Goal: Communication & Community: Answer question/provide support

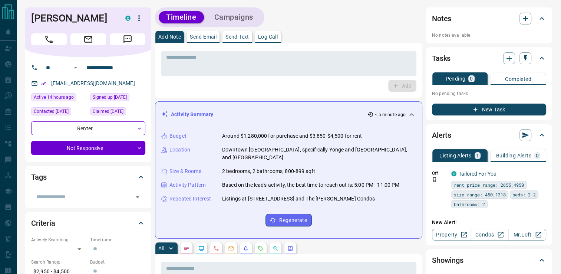
click at [240, 37] on p "Send Text" at bounding box center [237, 36] width 24 height 5
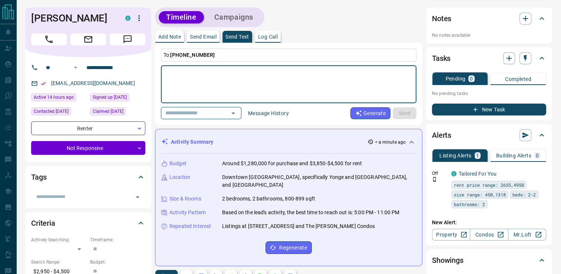
click at [232, 79] on textarea at bounding box center [288, 85] width 245 height 32
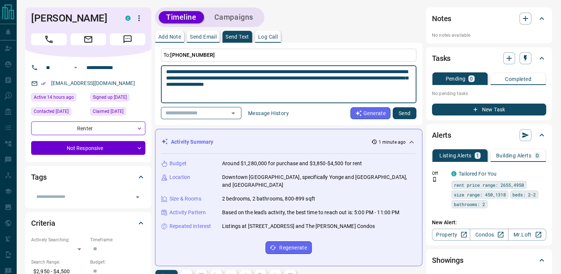
type textarea "**********"
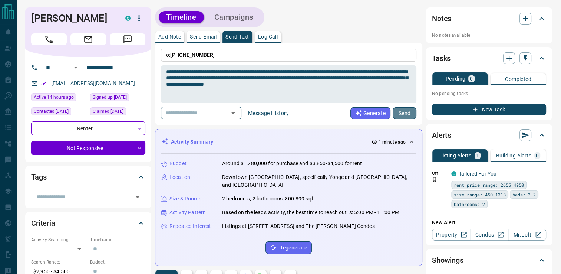
click at [401, 110] on button "Send" at bounding box center [405, 113] width 24 height 12
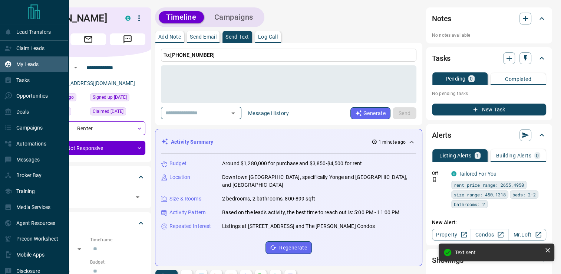
click at [22, 63] on p "My Leads" at bounding box center [27, 64] width 22 height 6
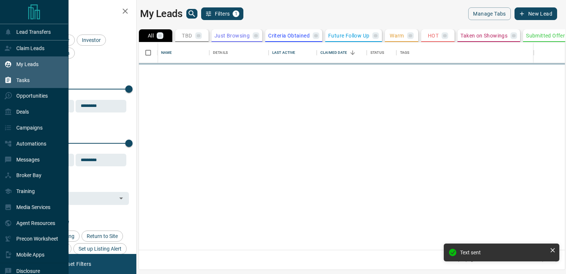
click at [24, 79] on p "Tasks" at bounding box center [22, 80] width 13 height 6
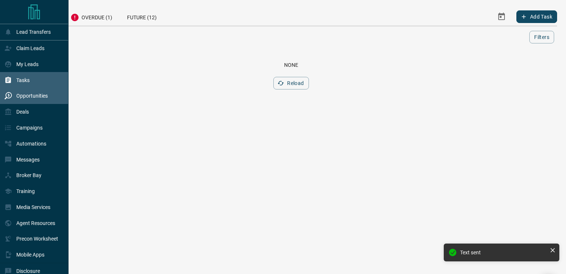
click at [25, 96] on p "Opportunities" at bounding box center [32, 96] width 32 height 6
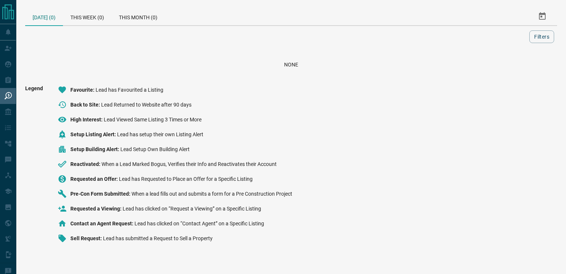
click at [105, 50] on div "[DATE] (0) This Week (0) This Month (0) Filters None Legend Favourite Lead has …" at bounding box center [291, 128] width 550 height 256
